Goal: Transaction & Acquisition: Purchase product/service

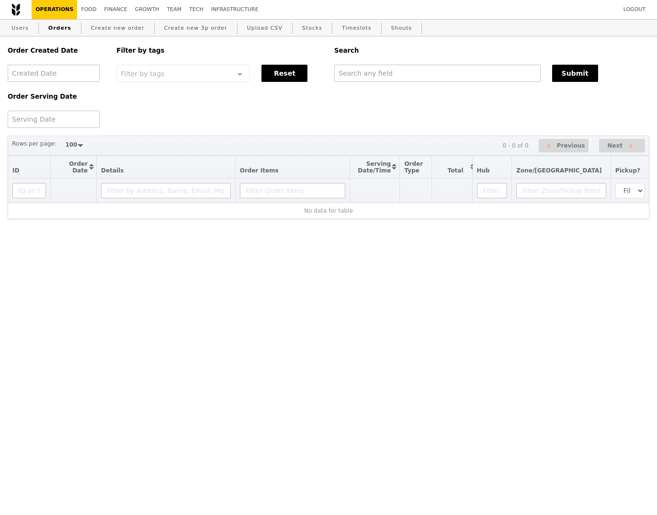
select select "100"
click at [482, 73] on input "text" at bounding box center [437, 73] width 206 height 17
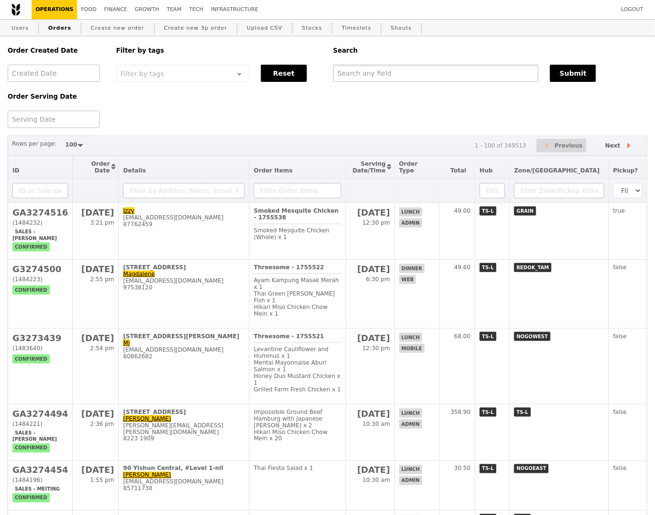
paste input "shanthi.do.krishna.murti@singhealth.com.sg"
type input "shanthi.do.krishna.murti@singhealth.com.sg"
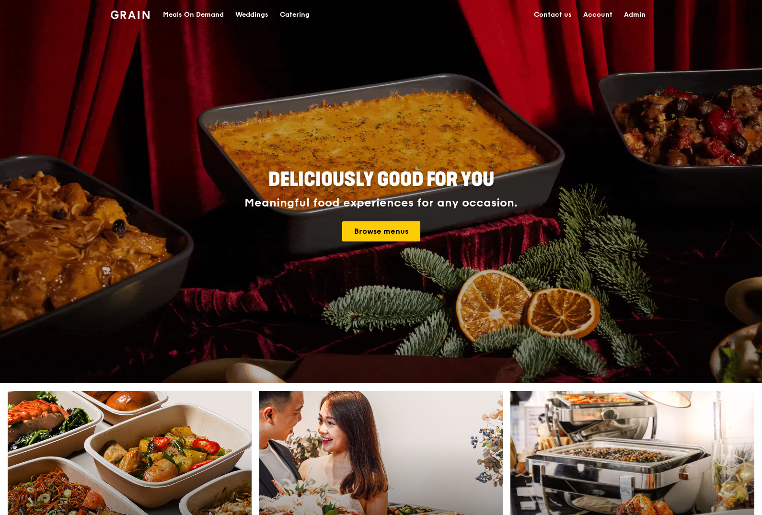
click at [133, 20] on h1 "Grain logo" at bounding box center [130, 14] width 39 height 29
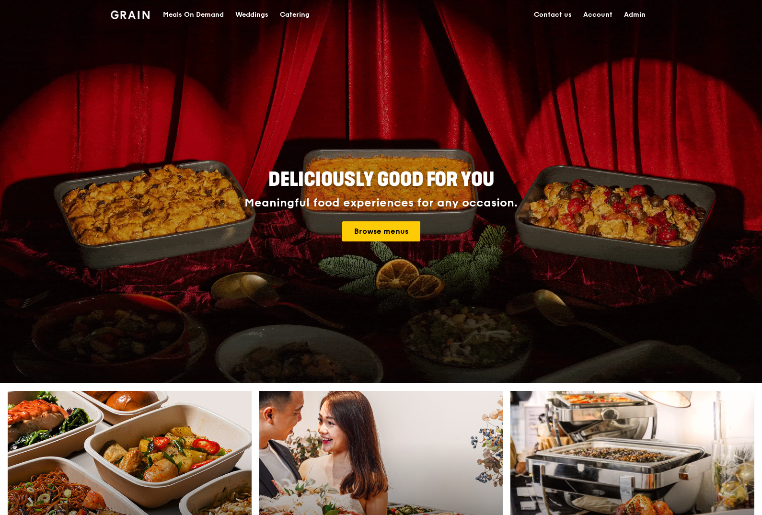
click at [186, 11] on div "Meals On Demand" at bounding box center [193, 14] width 61 height 29
